Goal: Information Seeking & Learning: Learn about a topic

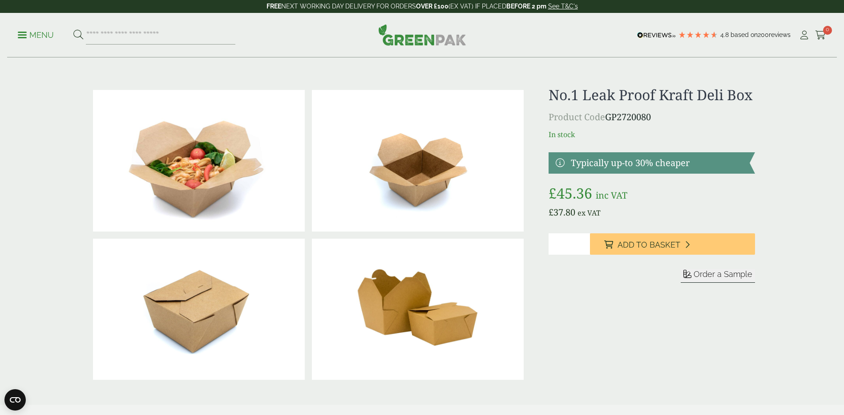
click at [22, 39] on p "Menu" at bounding box center [36, 35] width 36 height 11
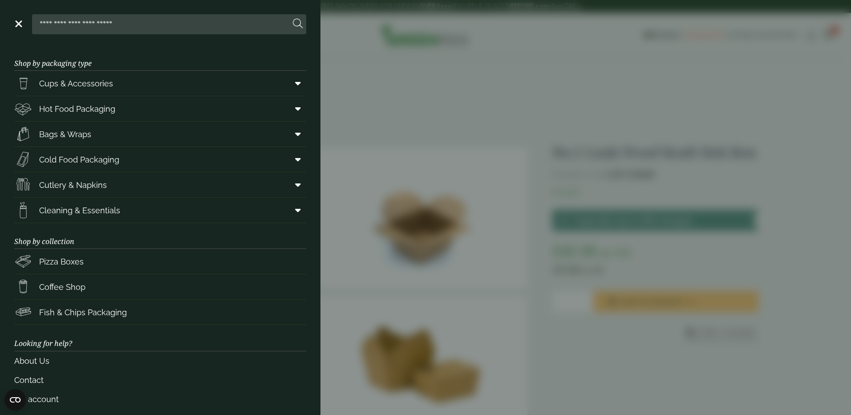
click at [113, 25] on input "search" at bounding box center [163, 24] width 254 height 19
type input "****"
click at [293, 18] on button at bounding box center [298, 24] width 10 height 12
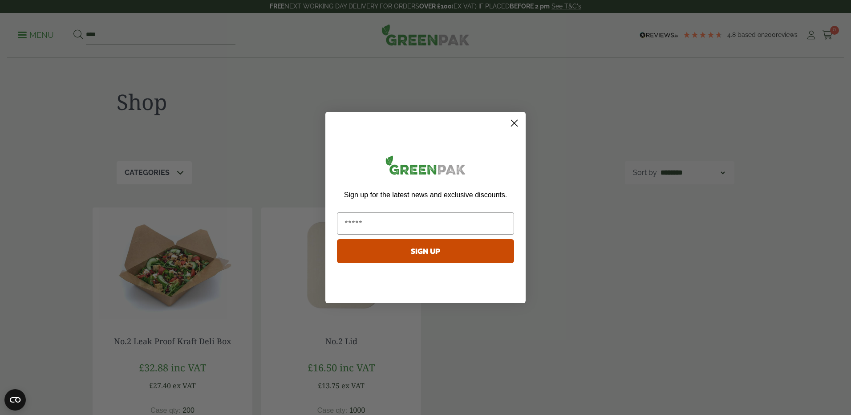
click at [516, 123] on circle "Close dialog" at bounding box center [514, 123] width 15 height 15
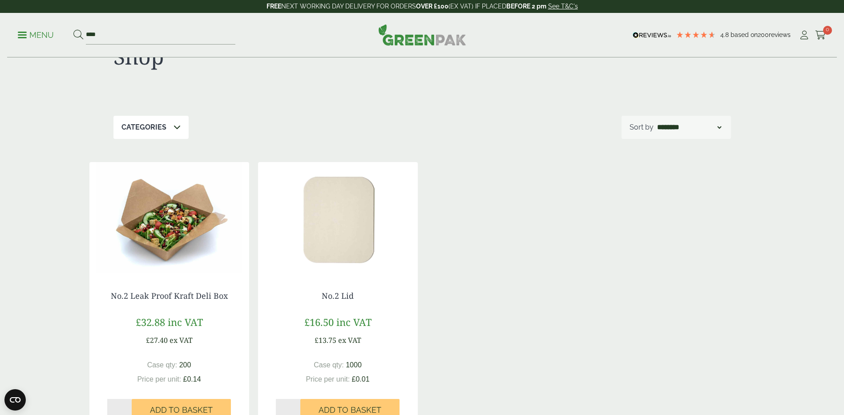
scroll to position [44, 0]
click at [177, 235] on img at bounding box center [169, 218] width 160 height 111
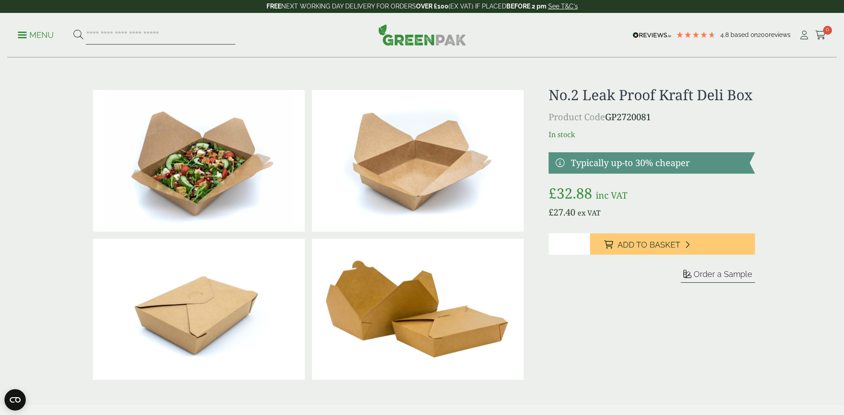
click at [114, 33] on input "search" at bounding box center [160, 35] width 149 height 19
type input "****"
click at [73, 29] on button at bounding box center [78, 35] width 10 height 12
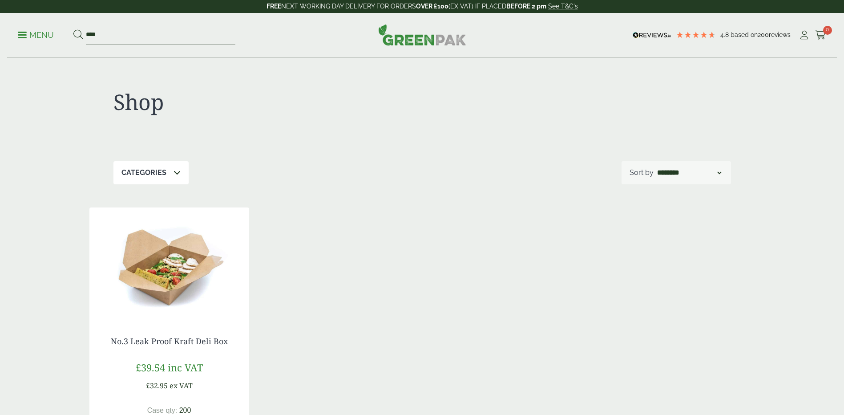
click at [173, 272] on img at bounding box center [169, 262] width 160 height 111
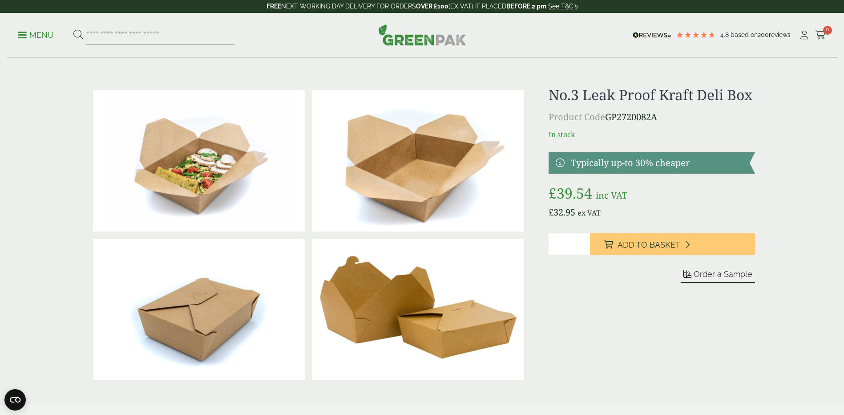
click at [391, 314] on img at bounding box center [418, 308] width 212 height 141
click at [115, 34] on input "search" at bounding box center [160, 35] width 149 height 19
type input "****"
click at [73, 29] on button at bounding box center [78, 35] width 10 height 12
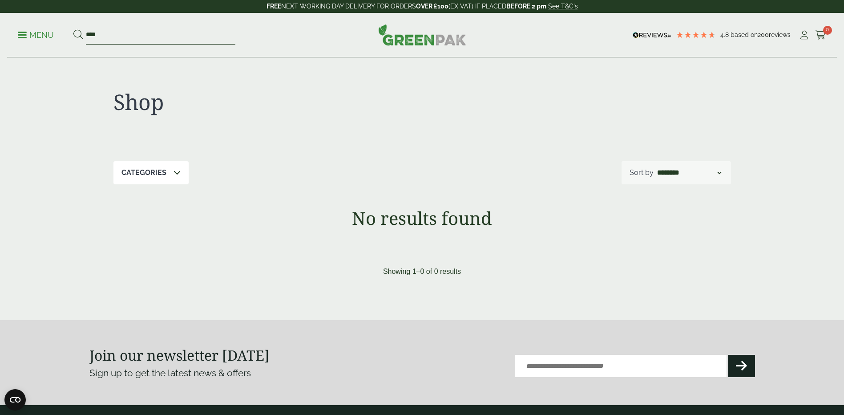
click at [103, 33] on input "****" at bounding box center [160, 35] width 149 height 19
type input "****"
click at [73, 29] on button at bounding box center [78, 35] width 10 height 12
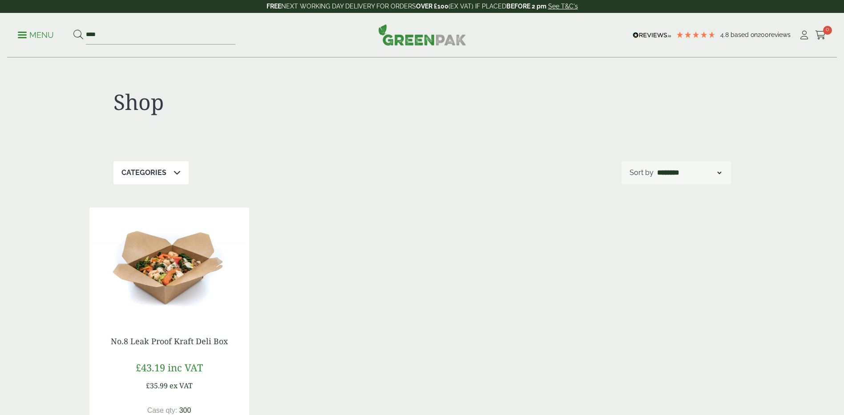
click at [164, 262] on img at bounding box center [169, 262] width 160 height 111
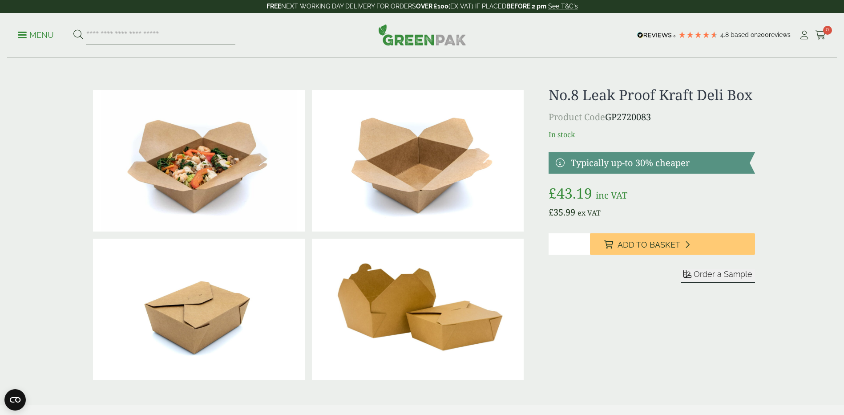
click at [24, 36] on p "Menu" at bounding box center [36, 35] width 36 height 11
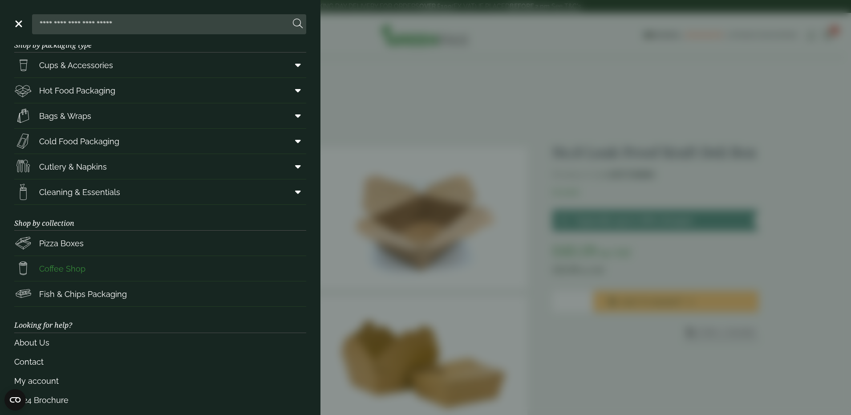
scroll to position [27, 0]
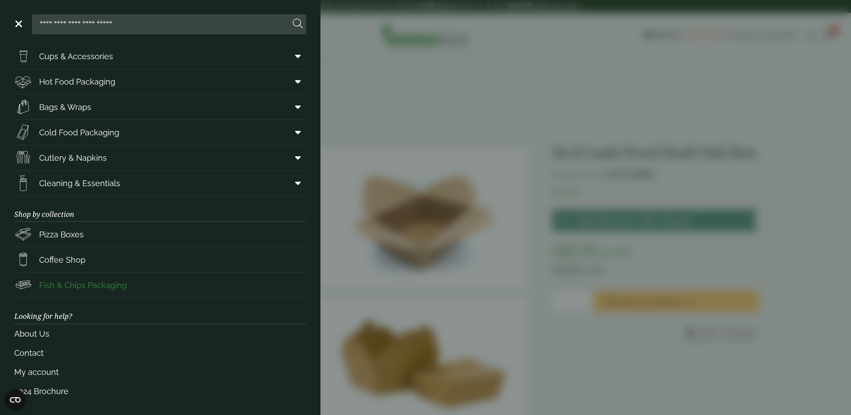
click at [86, 283] on span "Fish & Chips Packaging" at bounding box center [83, 285] width 88 height 12
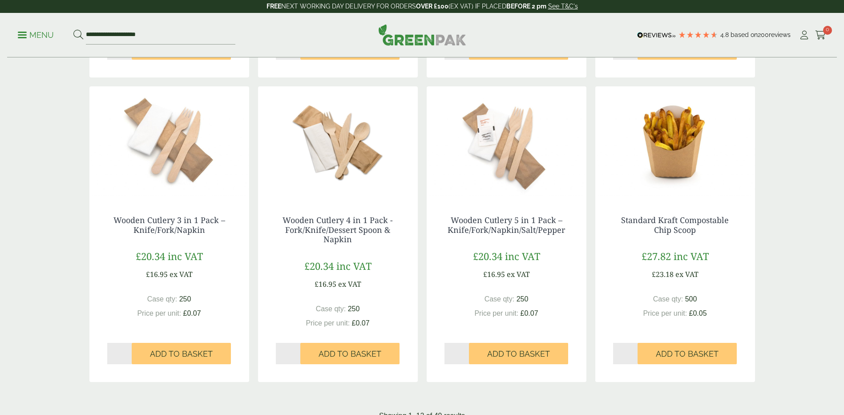
scroll to position [979, 0]
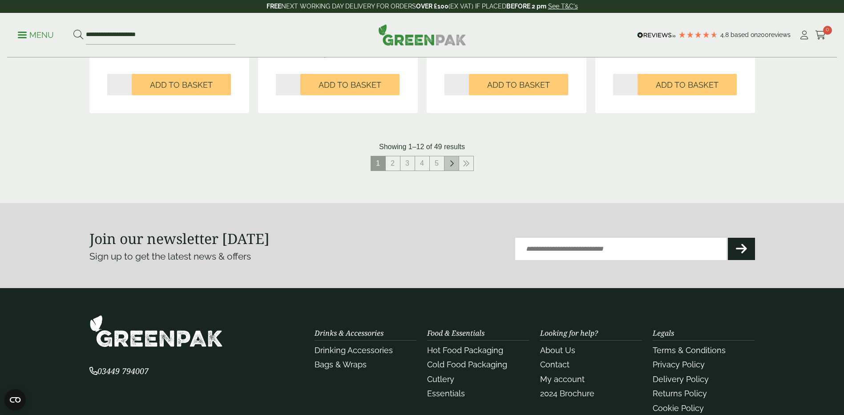
click at [450, 164] on icon at bounding box center [451, 163] width 4 height 7
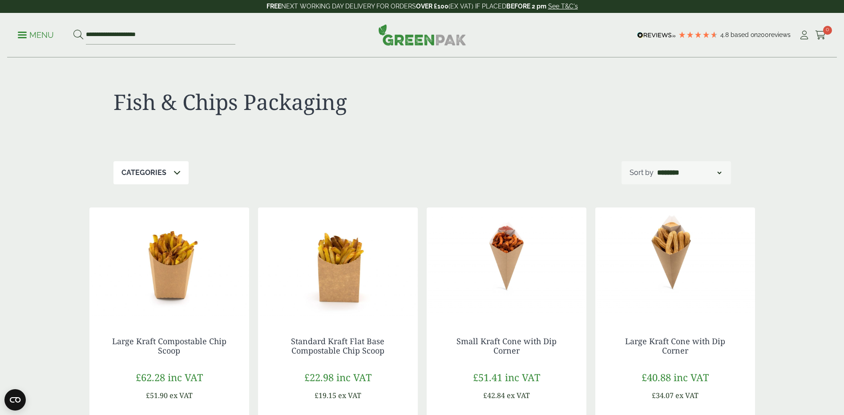
click at [24, 34] on span at bounding box center [22, 34] width 9 height 1
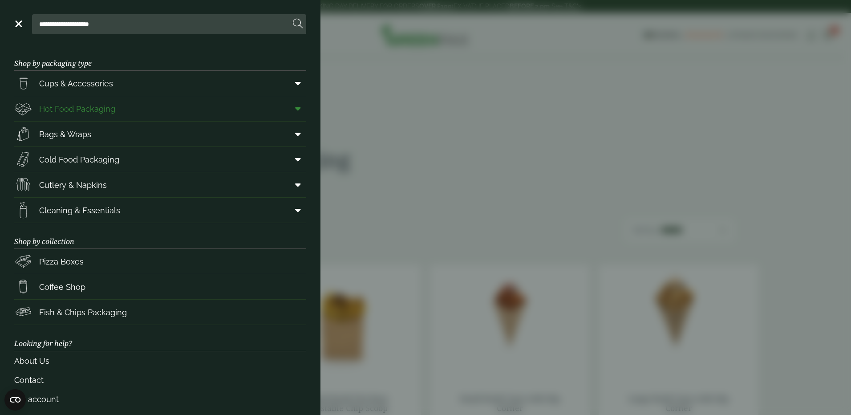
click at [295, 107] on icon at bounding box center [298, 108] width 6 height 9
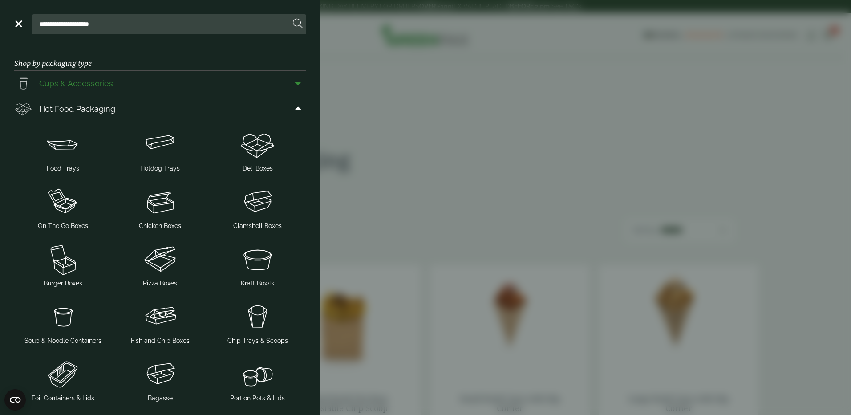
click at [295, 81] on icon at bounding box center [298, 83] width 6 height 9
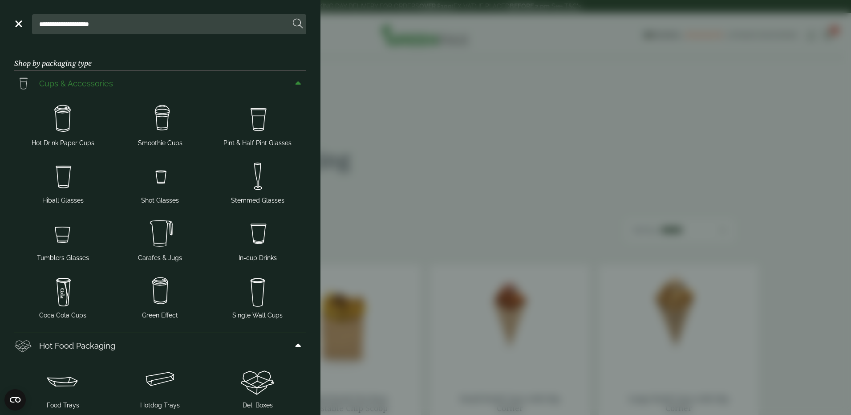
click at [295, 81] on icon at bounding box center [298, 83] width 6 height 9
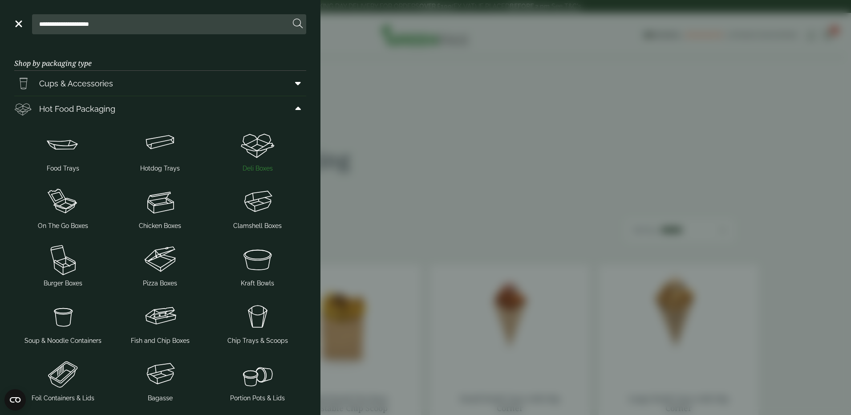
click at [242, 152] on img at bounding box center [257, 144] width 90 height 36
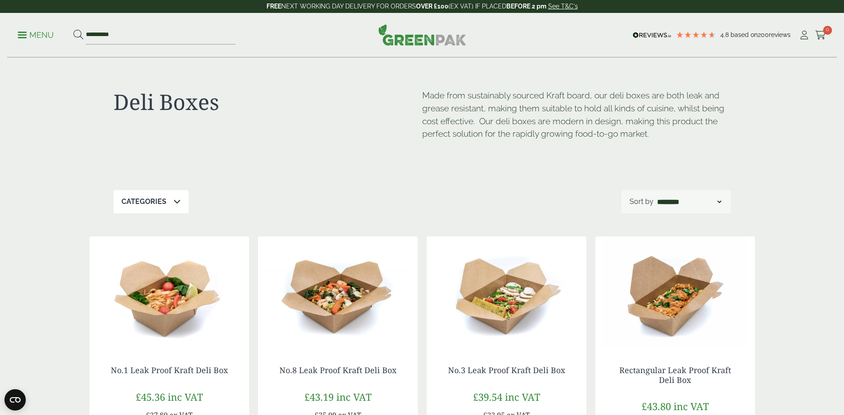
click at [162, 297] on img at bounding box center [169, 291] width 160 height 111
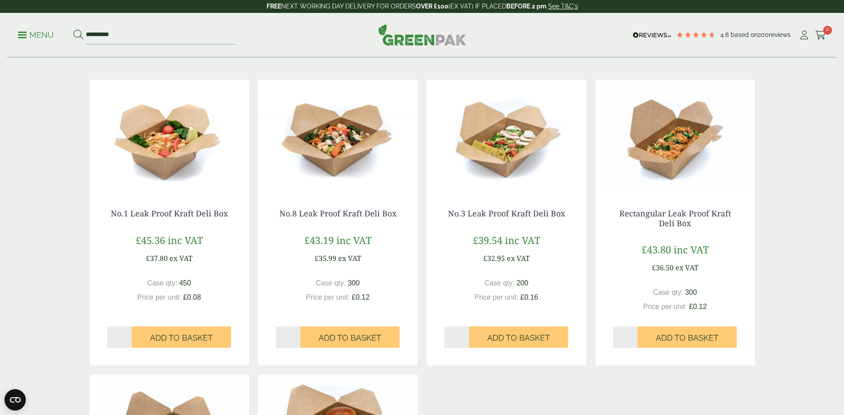
scroll to position [133, 0]
